Goal: Find contact information: Find contact information

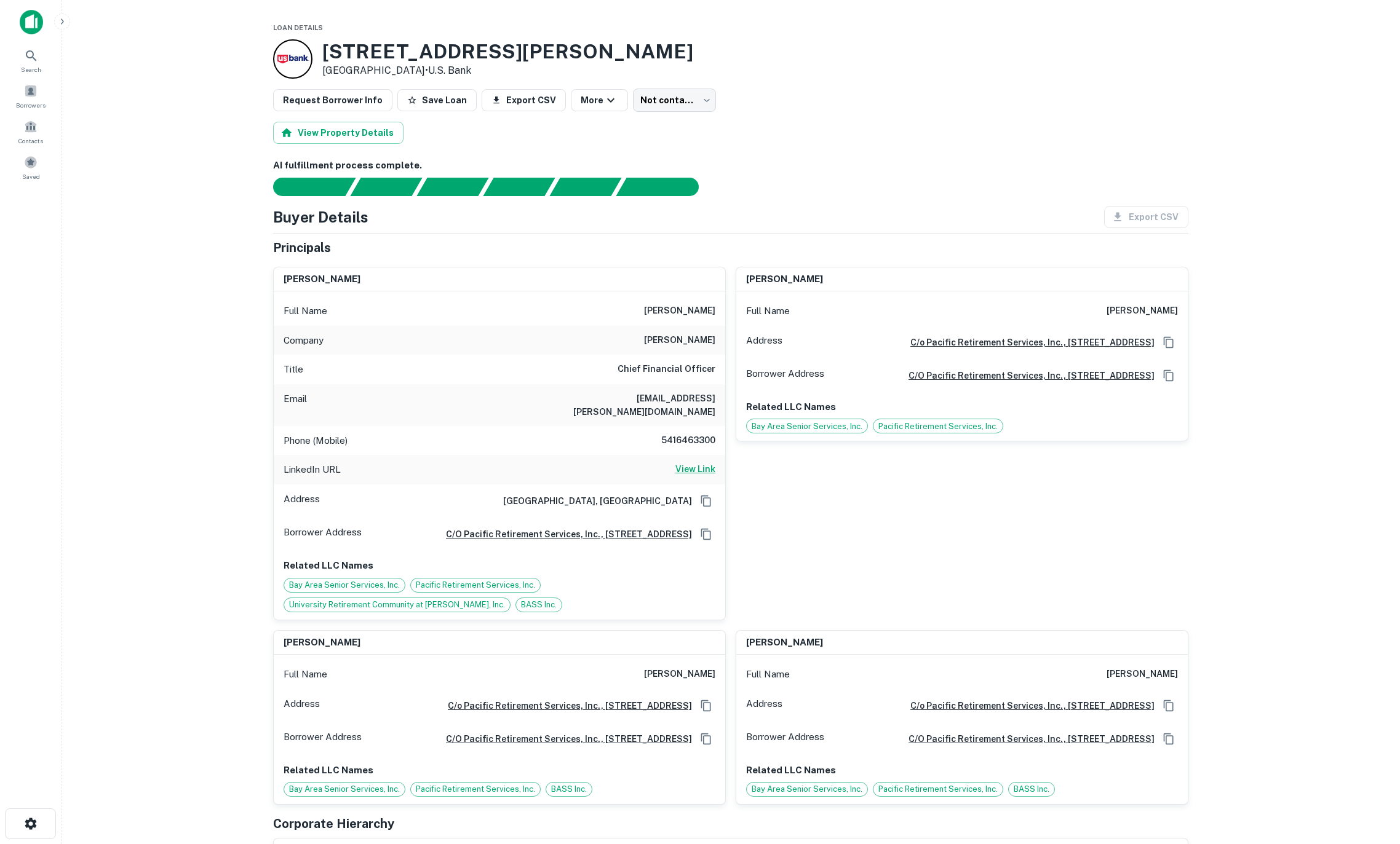
click at [703, 463] on div "LinkedIn URL View Link" at bounding box center [499, 469] width 451 height 29
click at [703, 463] on h6 "View Link" at bounding box center [696, 469] width 40 height 14
click at [667, 104] on body "Search Borrowers Contacts Saved Loan Details 1 Baldwin Ave San Mateo, CA94401 •…" at bounding box center [700, 422] width 1400 height 844
click at [664, 198] on li "No opportunity" at bounding box center [661, 194] width 96 height 22
type input "**********"
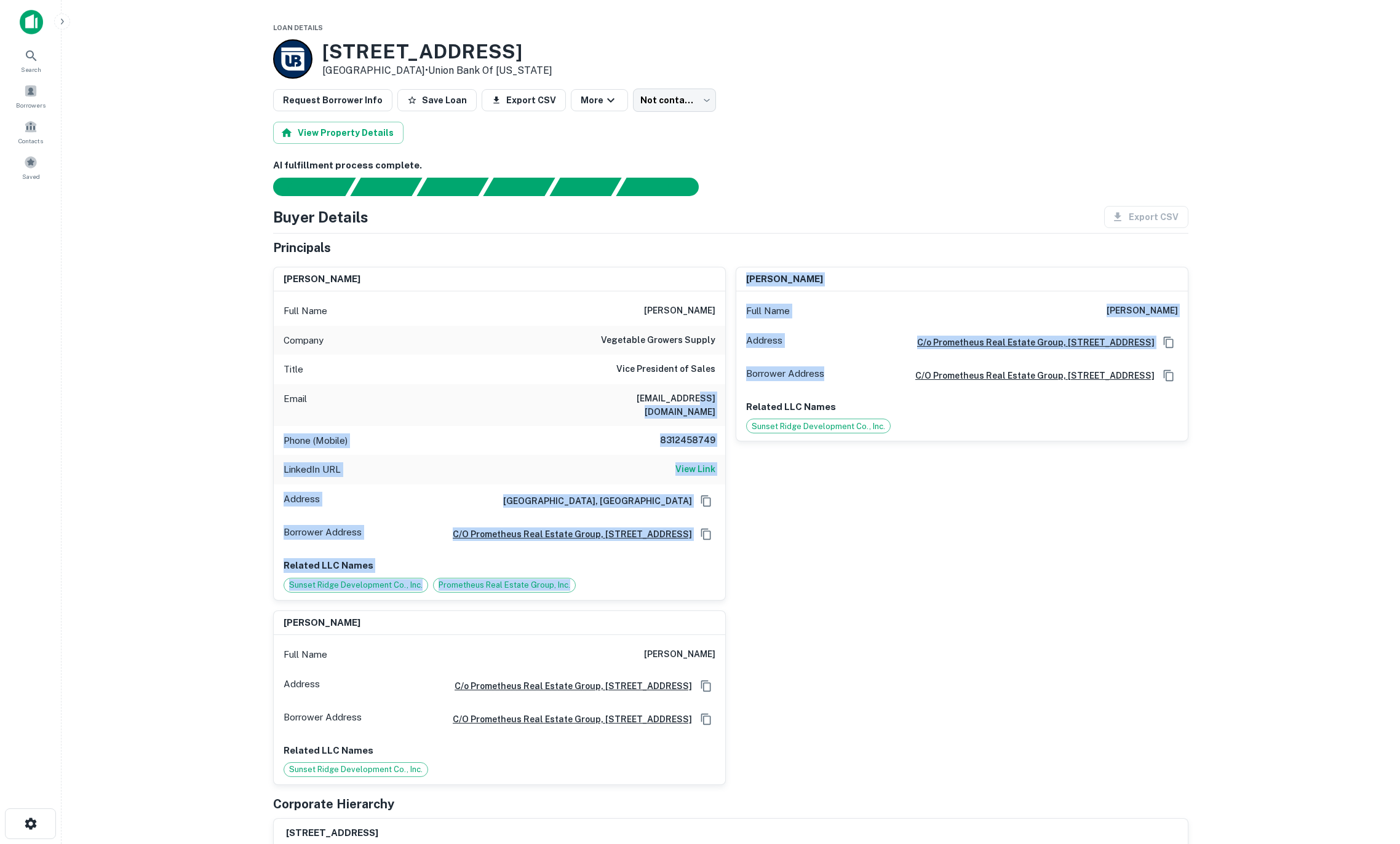
drag, startPoint x: 666, startPoint y: 399, endPoint x: 731, endPoint y: 402, distance: 65.1
click at [731, 402] on div "kevin wilkinson Full Name kevin wilkinson Company vegetable growers supply Titl…" at bounding box center [725, 521] width 925 height 529
click at [722, 400] on div "Email kwilkinson@veggrow.com" at bounding box center [499, 405] width 451 height 42
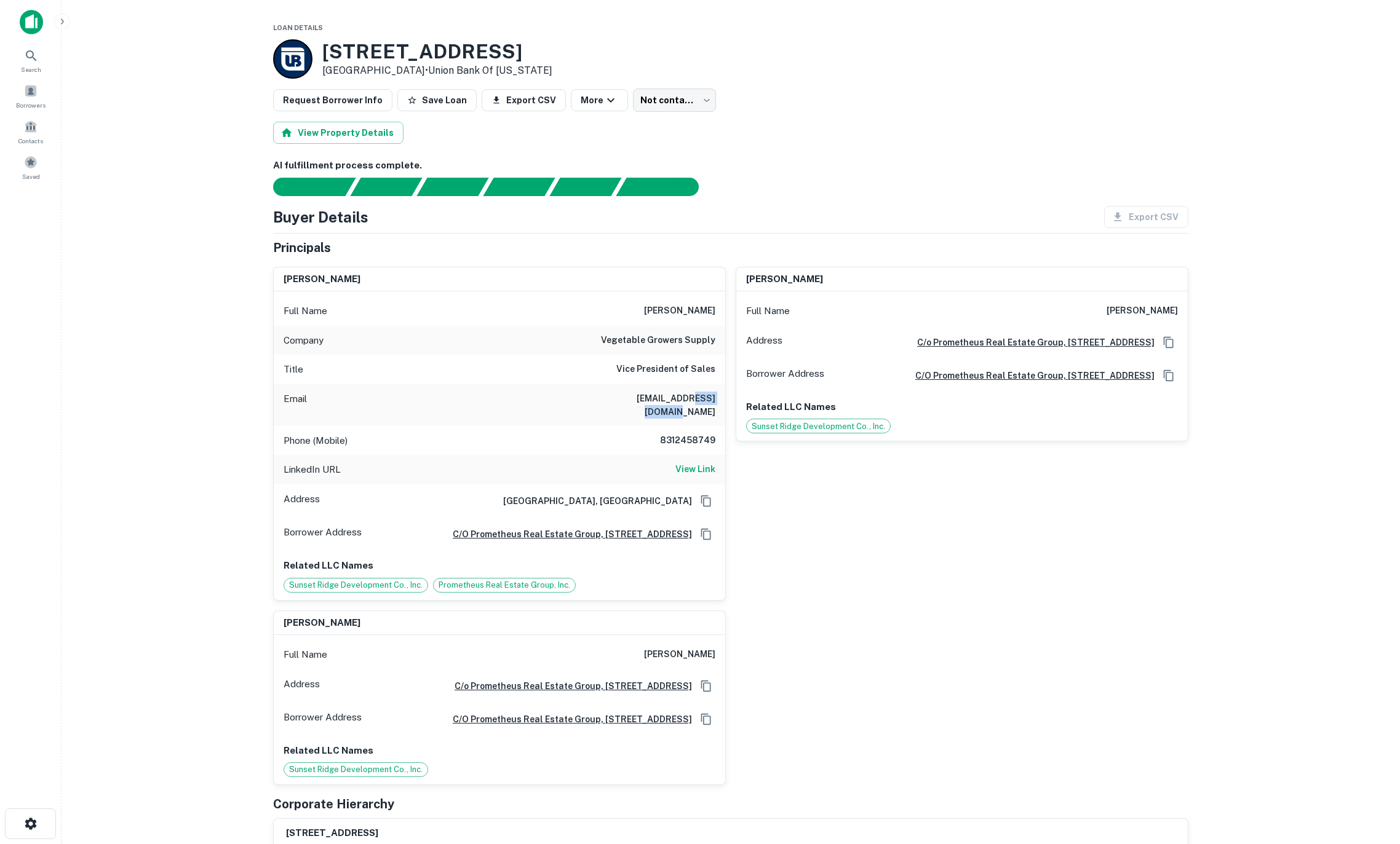
drag, startPoint x: 714, startPoint y: 398, endPoint x: 768, endPoint y: 404, distance: 54.3
click at [666, 398] on div "Email kwilkinson@veggrow.com" at bounding box center [499, 405] width 451 height 42
drag, startPoint x: 855, startPoint y: 555, endPoint x: 668, endPoint y: 432, distance: 223.8
click at [844, 549] on div "kevin wilkinson Full Name kevin wilkinson Address C/o Prometheus Real Estate Gr…" at bounding box center [957, 429] width 463 height 343
click at [689, 463] on h6 "View Link" at bounding box center [696, 469] width 40 height 14
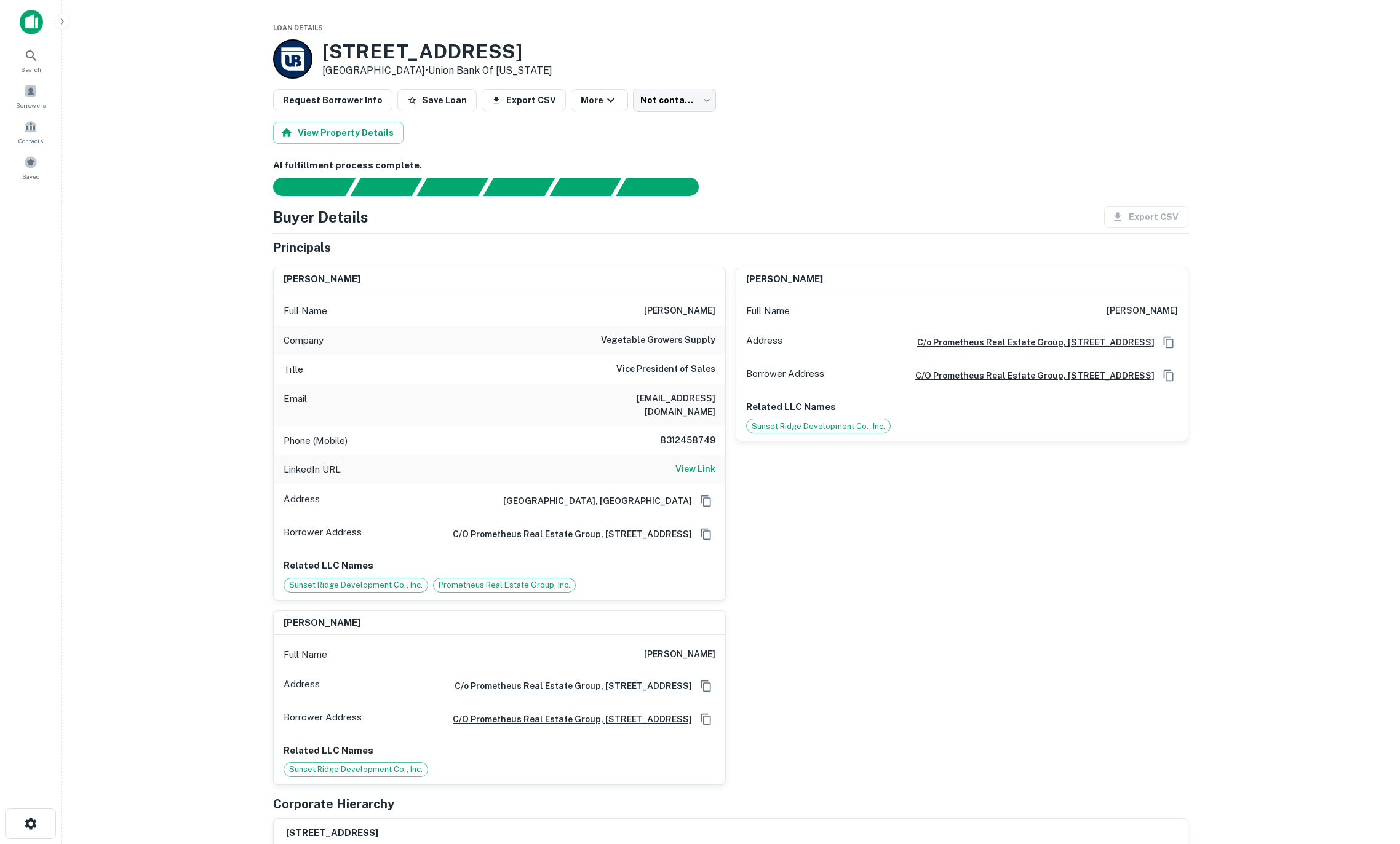
click at [1079, 492] on div "kevin wilkinson Full Name kevin wilkinson Address C/o Prometheus Real Estate Gr…" at bounding box center [957, 429] width 463 height 343
click at [864, 432] on span "Sunset Ridge Development Co., Inc." at bounding box center [818, 426] width 143 height 12
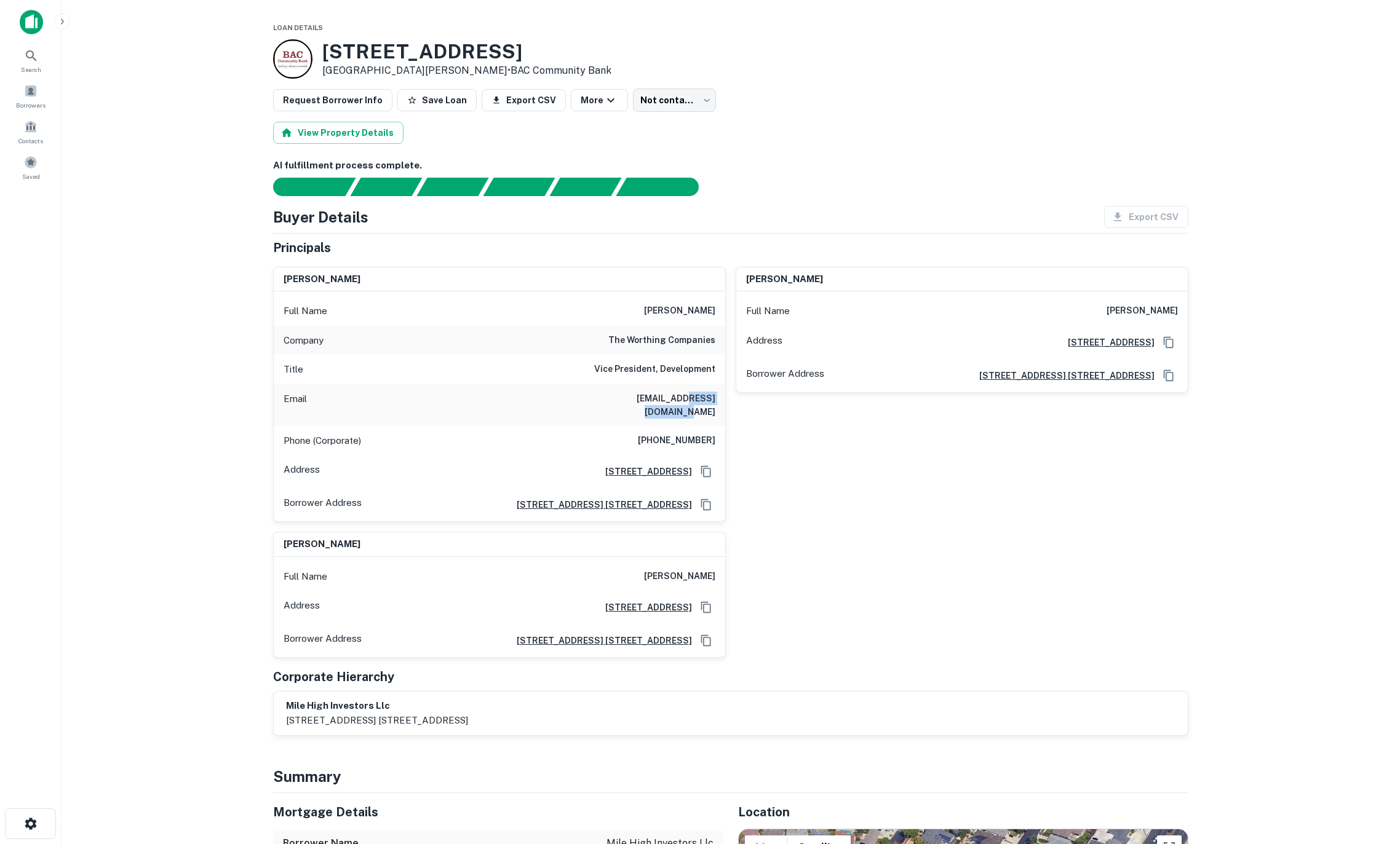
drag, startPoint x: 653, startPoint y: 396, endPoint x: 724, endPoint y: 402, distance: 71.3
click at [724, 402] on div "Email [EMAIL_ADDRESS][DOMAIN_NAME]" at bounding box center [499, 405] width 451 height 42
copy h6 "[DOMAIN_NAME]"
click at [868, 445] on div "matthew l worthing Full Name matthew l worthing Address 845 Oak Grove Ave, Menl…" at bounding box center [957, 390] width 463 height 266
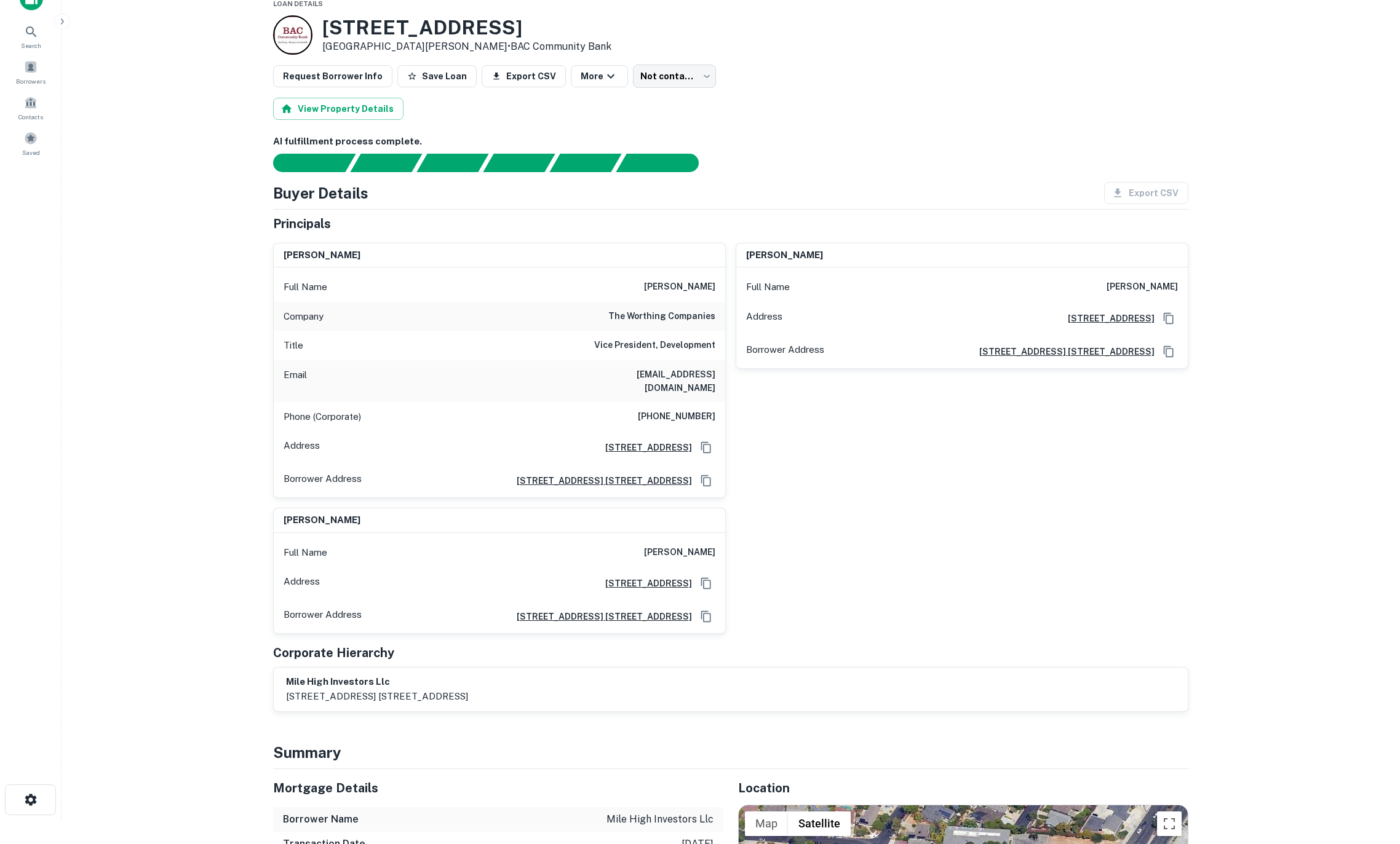
scroll to position [25, 0]
click at [834, 480] on div "matthew l worthing Full Name matthew l worthing Address 845 Oak Grove Ave, Menl…" at bounding box center [957, 365] width 463 height 266
drag, startPoint x: 611, startPoint y: 309, endPoint x: 720, endPoint y: 315, distance: 109.2
click at [720, 315] on div "Company the worthing companies" at bounding box center [499, 315] width 451 height 29
copy h6 "the worthing companies"
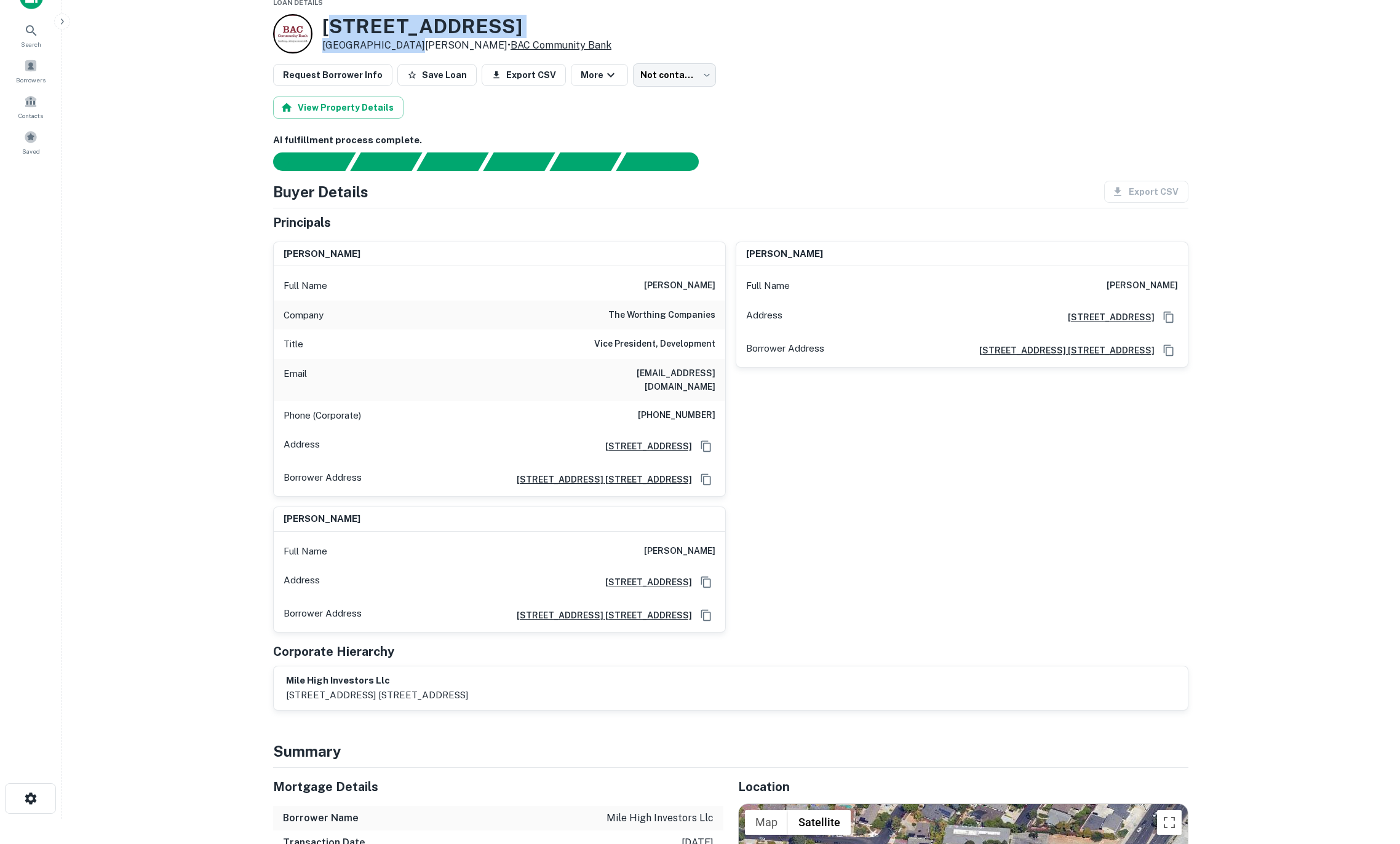
drag, startPoint x: 327, startPoint y: 25, endPoint x: 418, endPoint y: 47, distance: 93.6
click at [407, 44] on div "1255 Saratoga Ave San Jose, CA95129 • BAC Community Bank" at bounding box center [466, 34] width 289 height 38
copy div "255 Saratoga Ave San Jose, CA95129"
